Goal: Check status: Check status

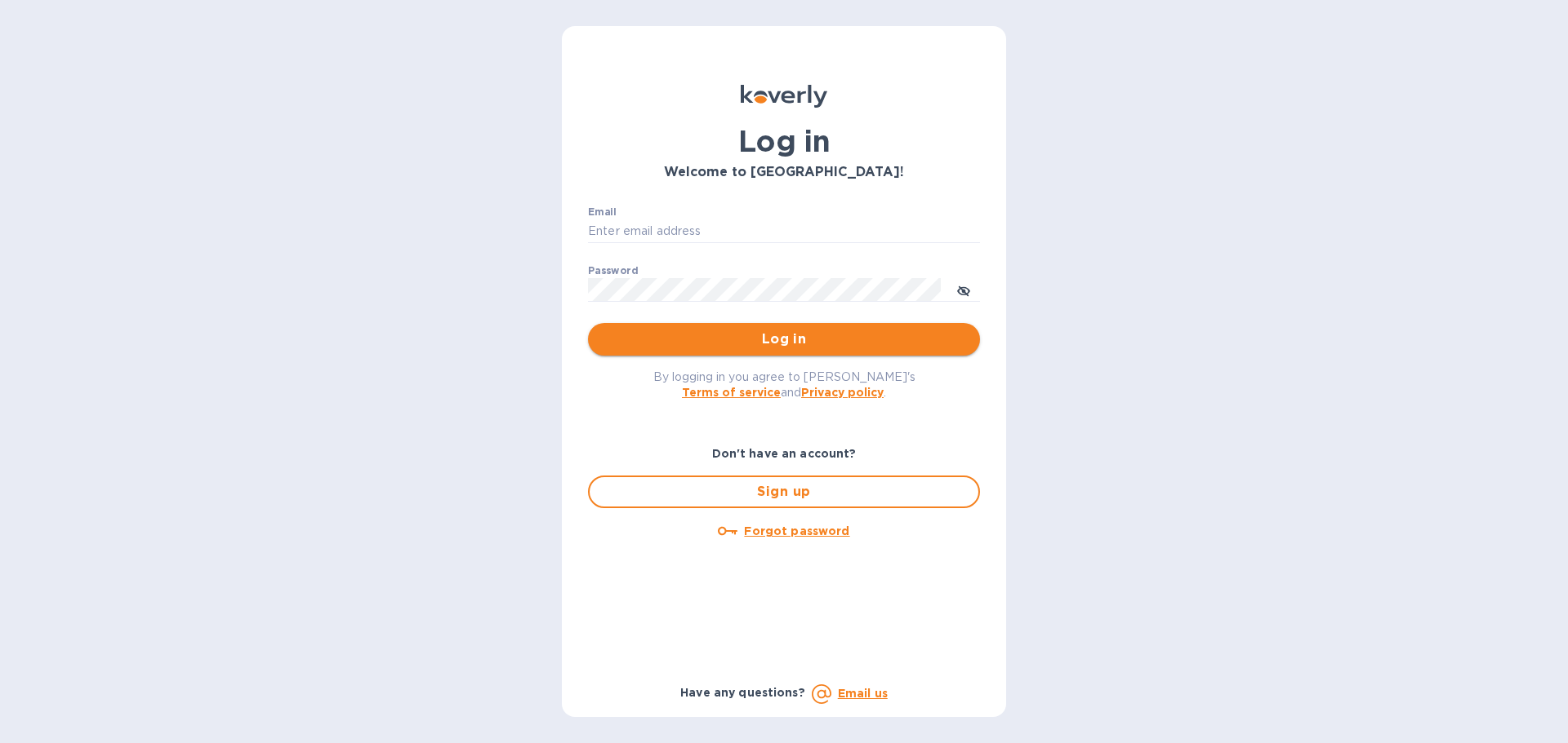
type input "[EMAIL_ADDRESS][DOMAIN_NAME]"
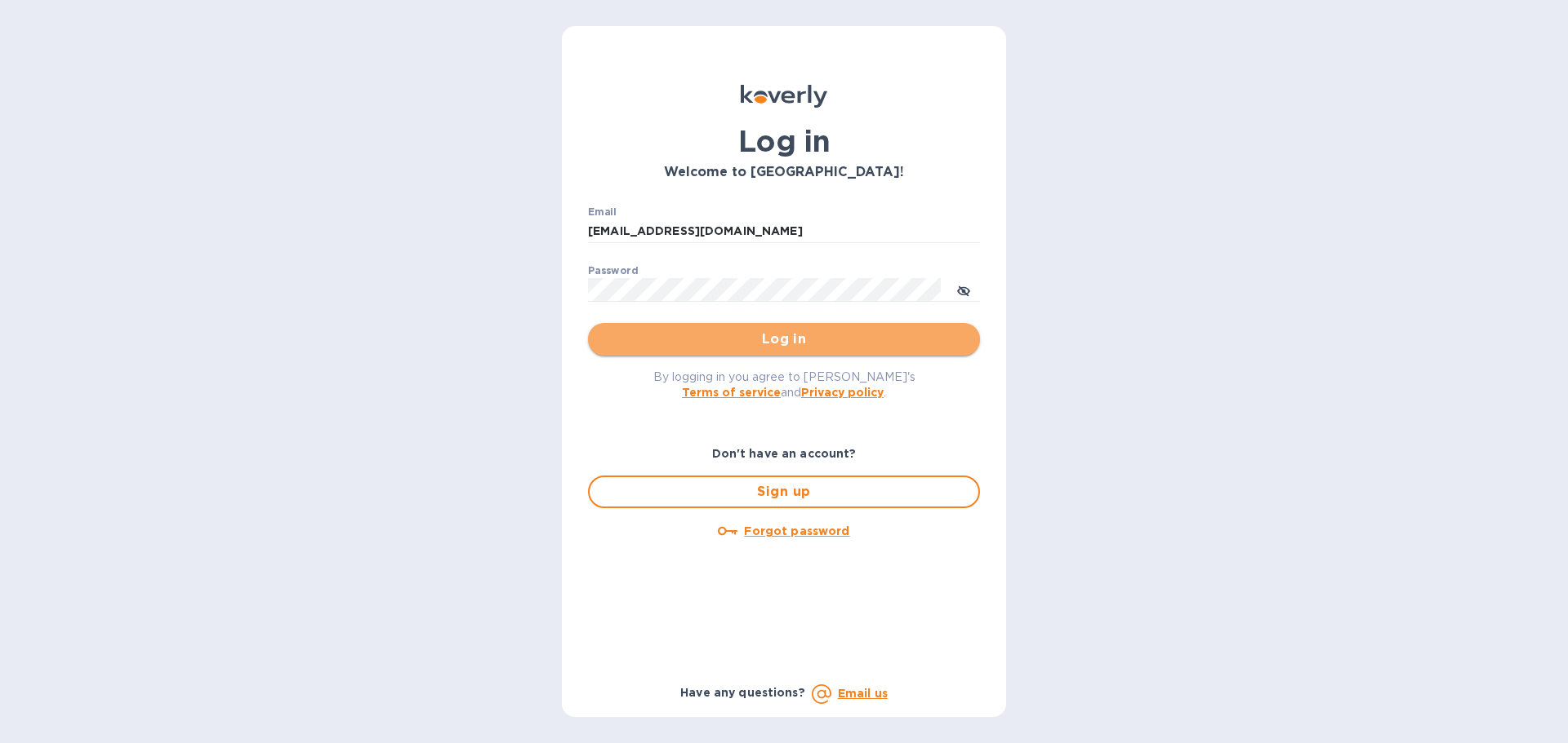
click at [630, 345] on span "Log in" at bounding box center [784, 340] width 365 height 20
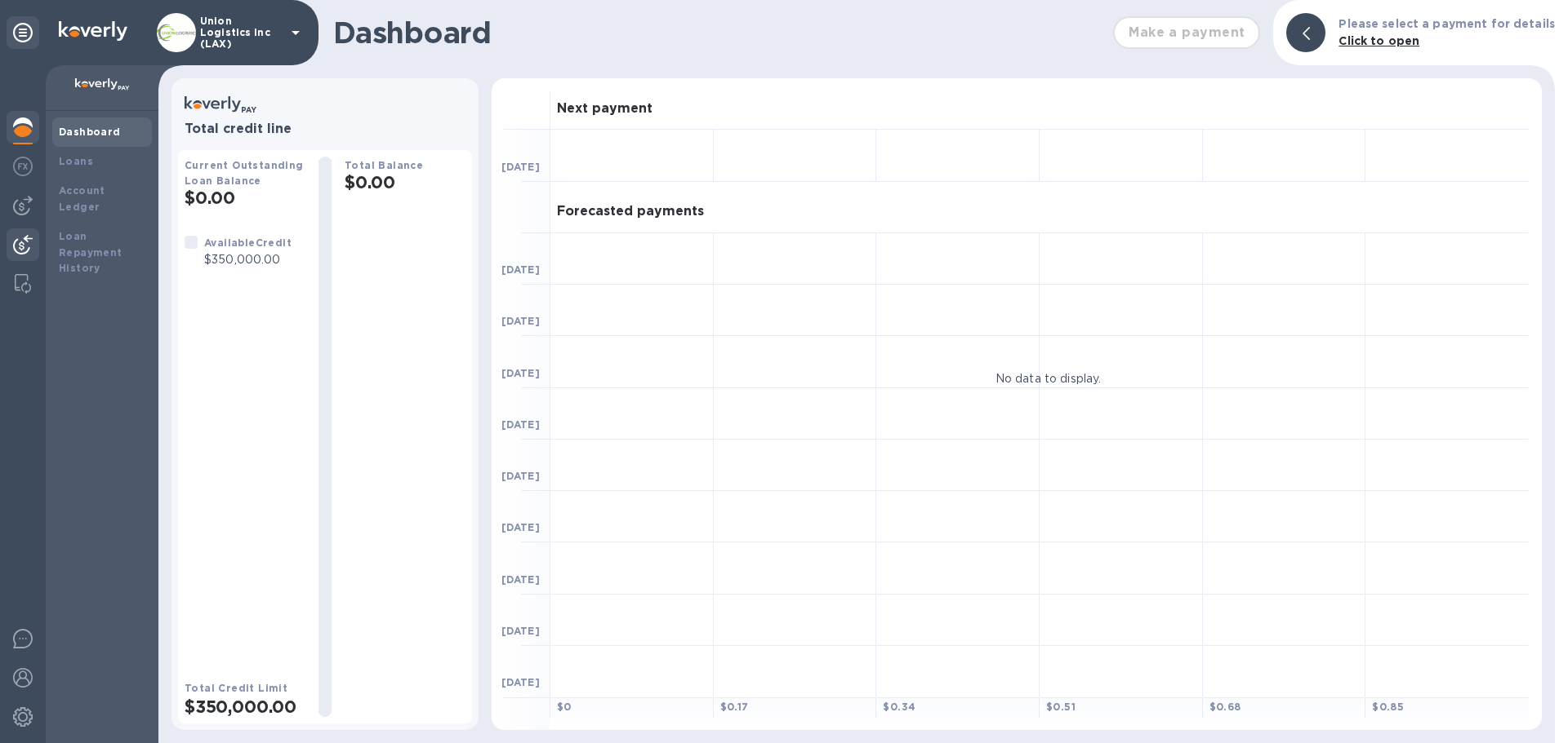
click at [11, 249] on div at bounding box center [22, 246] width 32 height 36
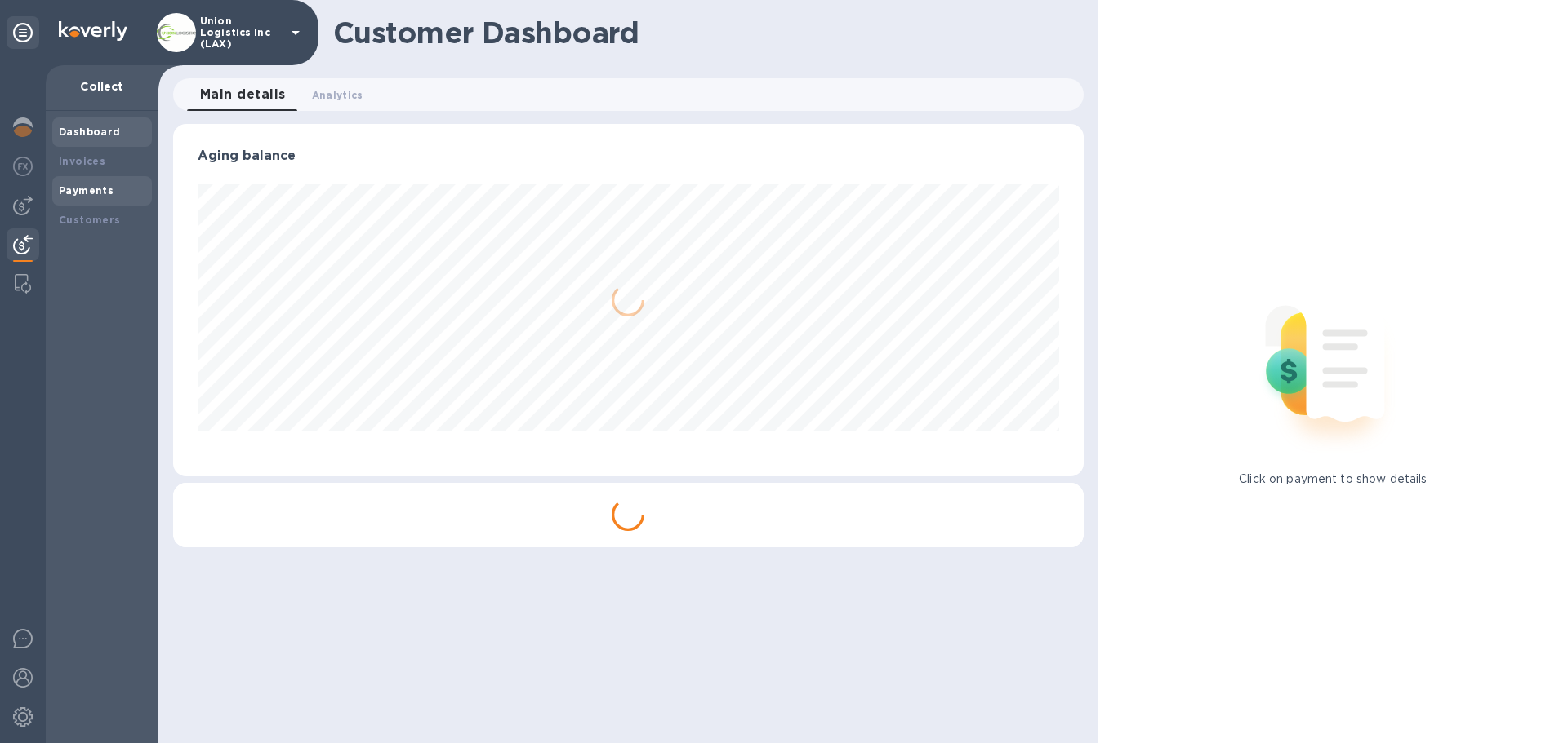
scroll to position [352, 910]
click at [114, 190] on div "Payments" at bounding box center [102, 190] width 87 height 17
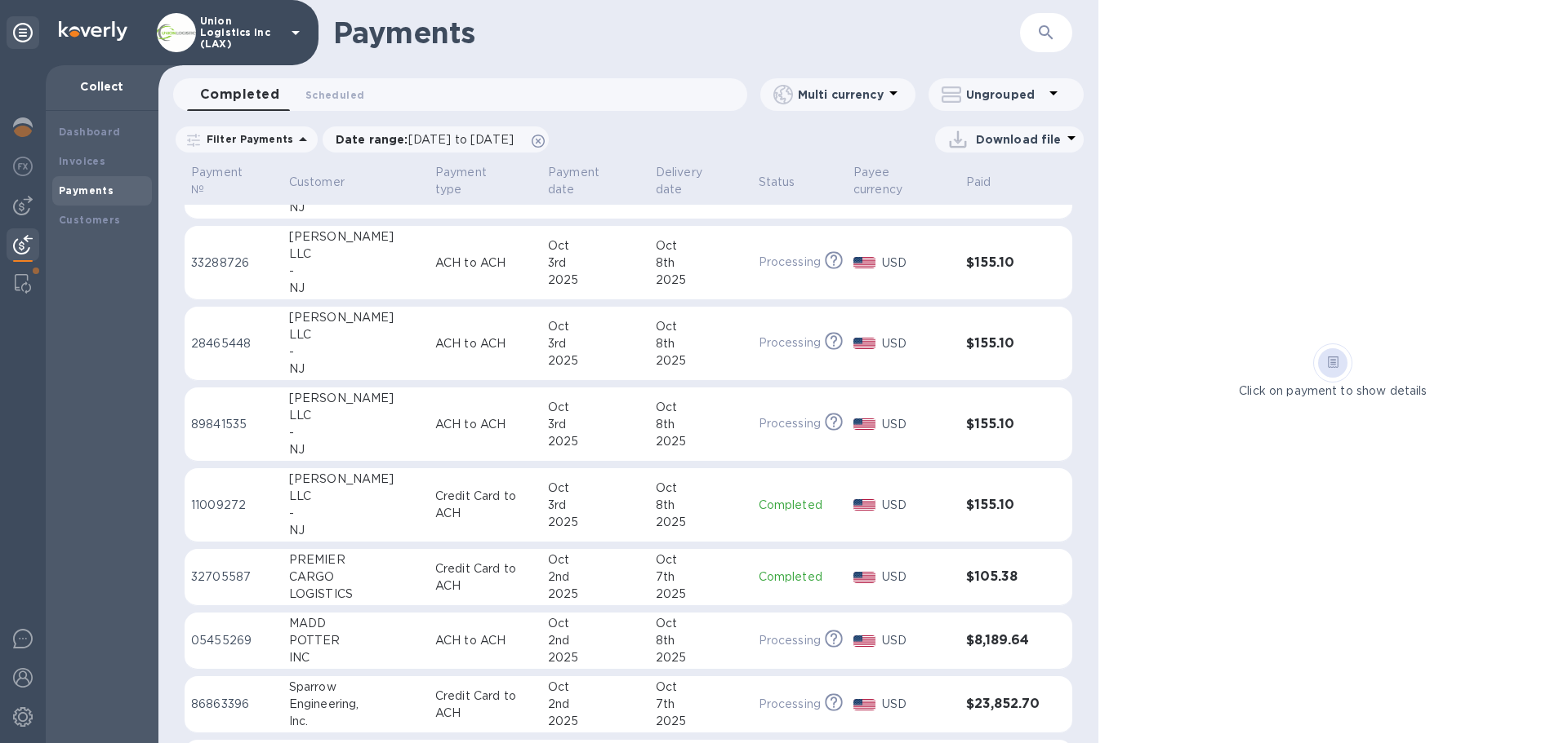
scroll to position [571, 0]
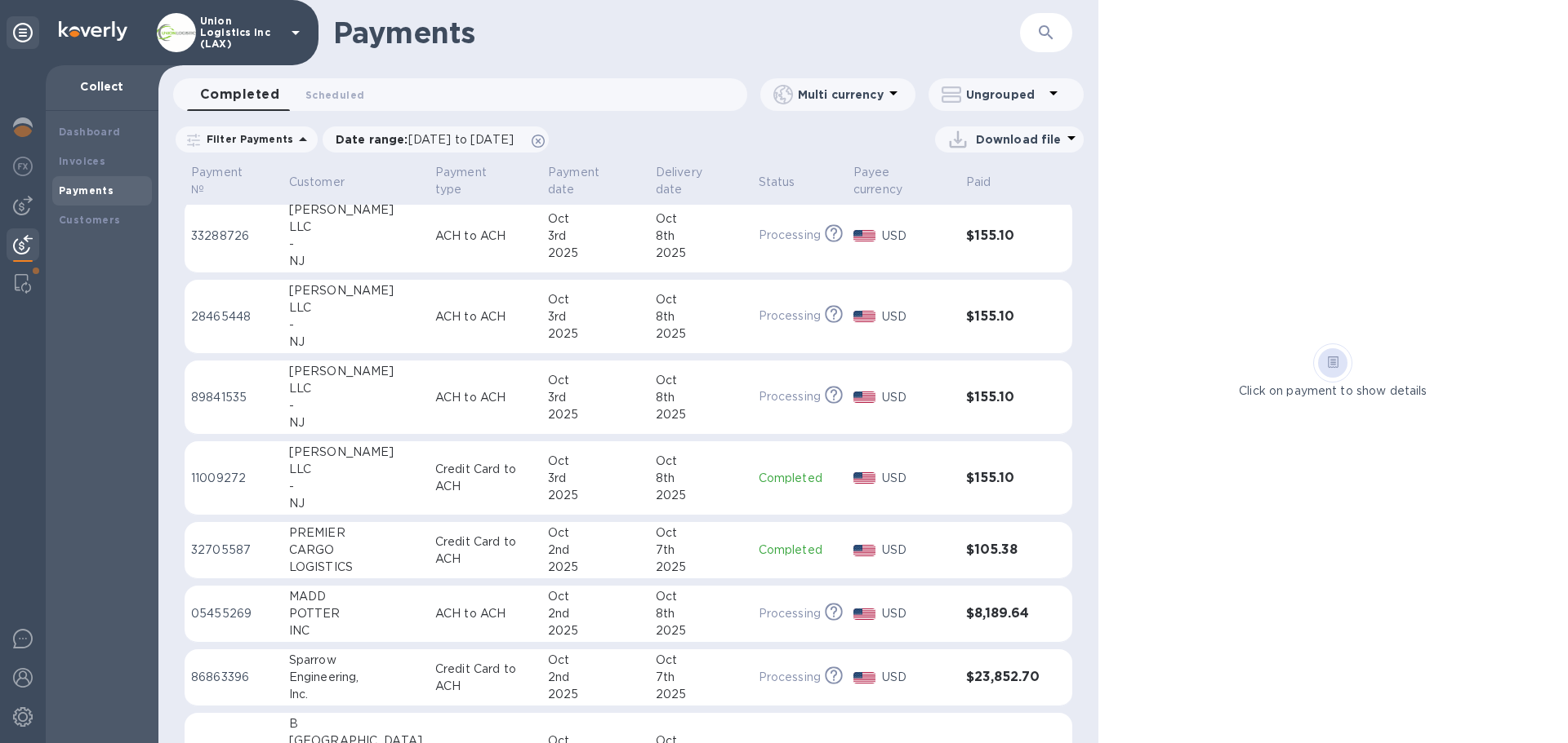
click at [690, 481] on div "8th" at bounding box center [700, 478] width 90 height 18
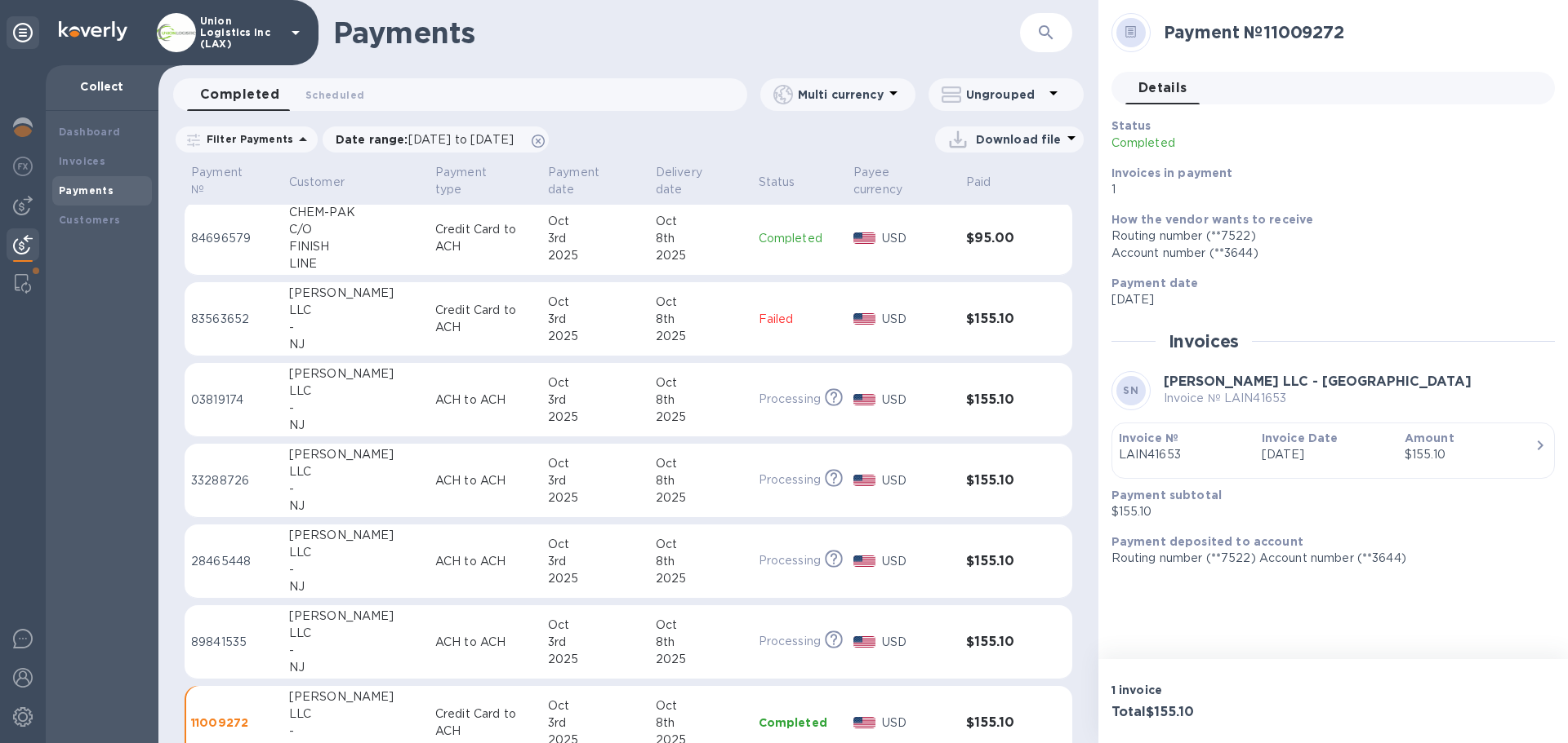
scroll to position [408, 0]
